Goal: Register for event/course

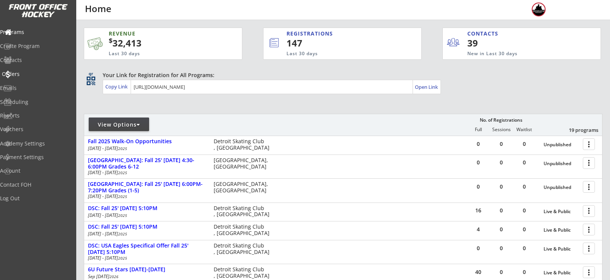
click at [31, 73] on div "Orders" at bounding box center [36, 73] width 68 height 5
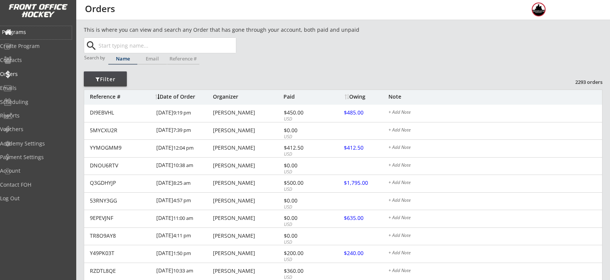
click at [31, 34] on div "Programs" at bounding box center [36, 31] width 68 height 5
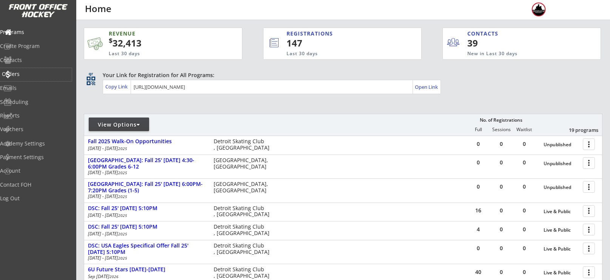
click at [28, 77] on div "Orders" at bounding box center [36, 74] width 72 height 13
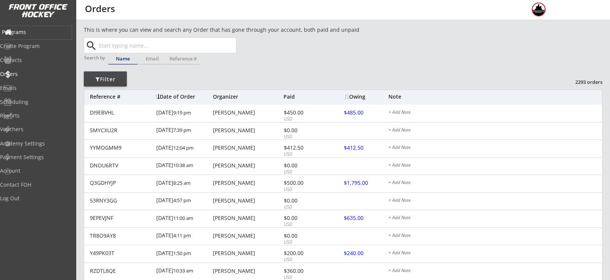
click at [43, 27] on div "Programs" at bounding box center [36, 32] width 72 height 13
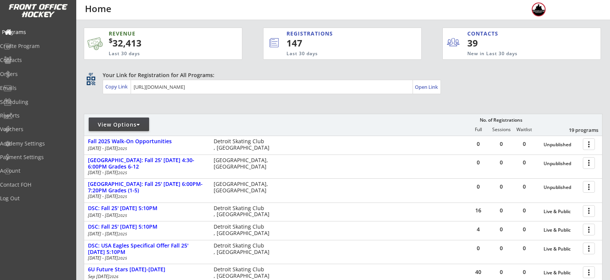
click at [43, 27] on div "Programs" at bounding box center [36, 32] width 72 height 13
click at [107, 130] on div "View Options" at bounding box center [119, 124] width 60 height 14
select select ""Upcoming Programs""
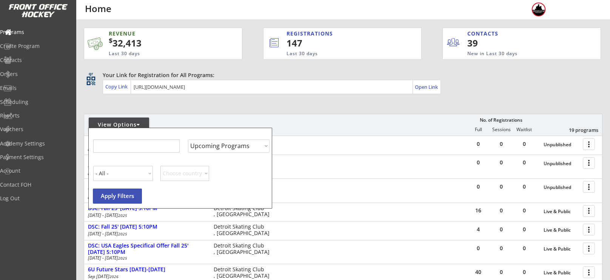
select select ""Upcoming Programs""
click at [110, 140] on input "input" at bounding box center [136, 145] width 86 height 13
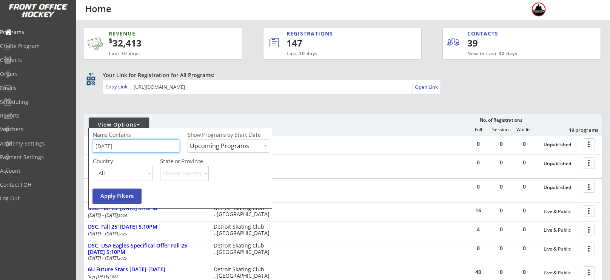
type input "[DATE]"
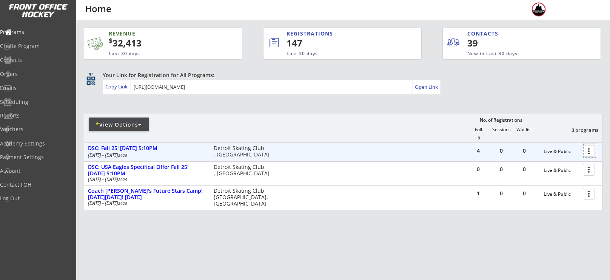
click at [585, 153] on div at bounding box center [590, 150] width 13 height 13
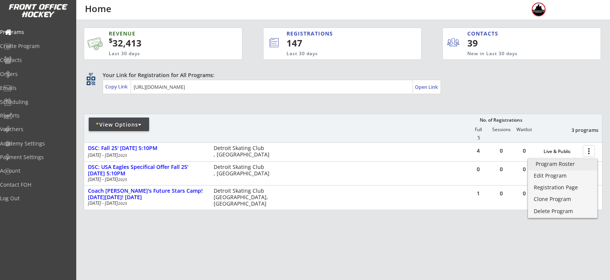
click at [555, 164] on div "Program Roster" at bounding box center [563, 163] width 54 height 5
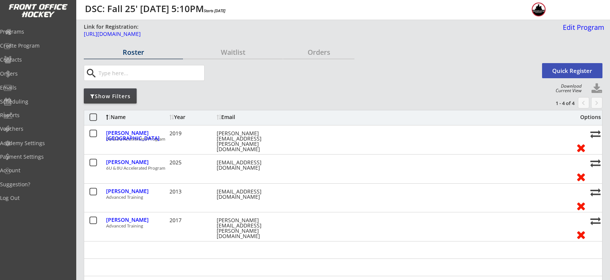
click at [566, 80] on div "Quick Register" at bounding box center [572, 72] width 60 height 18
click at [566, 66] on button "Quick Register" at bounding box center [572, 70] width 60 height 15
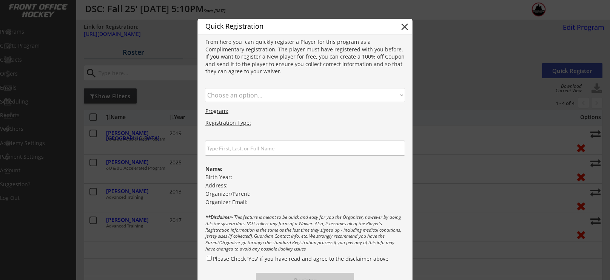
drag, startPoint x: 427, startPoint y: 103, endPoint x: 380, endPoint y: 99, distance: 46.7
click at [380, 99] on body "Link for Registration: https://frontofficehockey.com/mch-program/1745864325719x…" at bounding box center [305, 140] width 610 height 280
click at [380, 99] on select "Choose an option... Advanced Training 6U & 8U Accelerated Program" at bounding box center [305, 95] width 200 height 14
select select ""1348695171700984260__LOOKUP__1745864325719x128114171544076290""
click at [205, 88] on select "Choose an option... Advanced Training 6U & 8U Accelerated Program" at bounding box center [305, 95] width 200 height 14
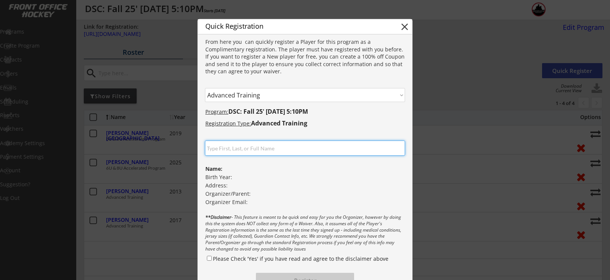
click at [313, 154] on input "input" at bounding box center [305, 147] width 200 height 15
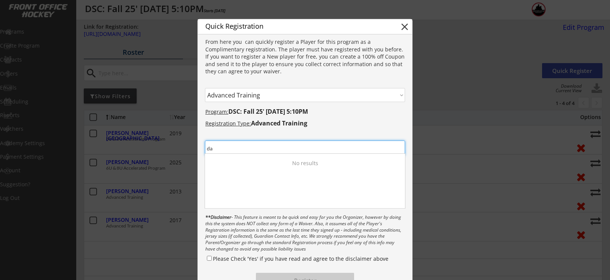
type input "d"
type input "sawyer"
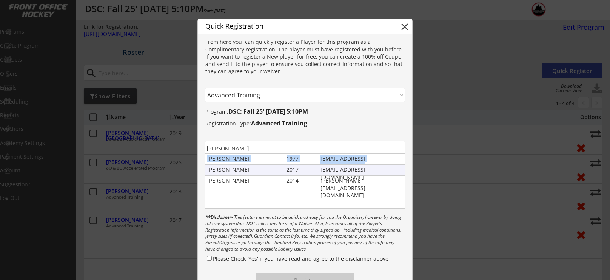
drag, startPoint x: 284, startPoint y: 160, endPoint x: 284, endPoint y: 169, distance: 8.7
click at [284, 169] on div "Sawyer Scott 1977 dscott900@gmail.com Sawyer Scott 2017 dscott900@gmail.com Lay…" at bounding box center [305, 181] width 200 height 55
click at [284, 169] on div "Sawyer Scott 2017 dscott900@gmail.com" at bounding box center [305, 170] width 200 height 11
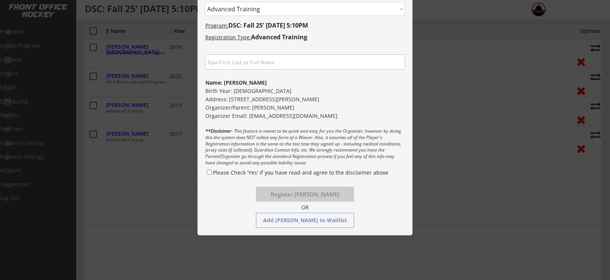
scroll to position [88, 0]
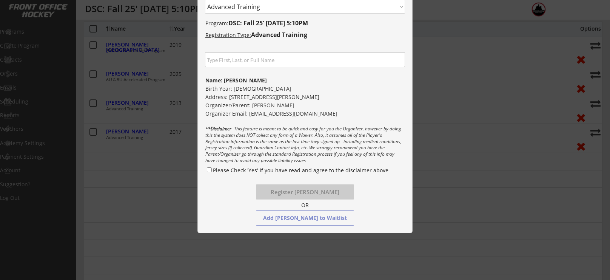
click at [213, 169] on label "Please Check 'Yes' if you have read and agree to the disclaimer above" at bounding box center [301, 169] width 176 height 7
click at [212, 169] on input "Please Check 'Yes' if you have read and agree to the disclaimer above" at bounding box center [209, 169] width 5 height 5
checkbox input "true"
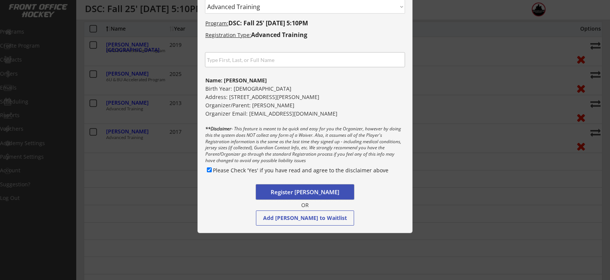
click at [290, 193] on button "Register Sawyer Scott" at bounding box center [305, 191] width 98 height 15
select select ""PLACEHOLDER_1427118222253""
checkbox input "false"
